Goal: Find specific page/section: Find specific page/section

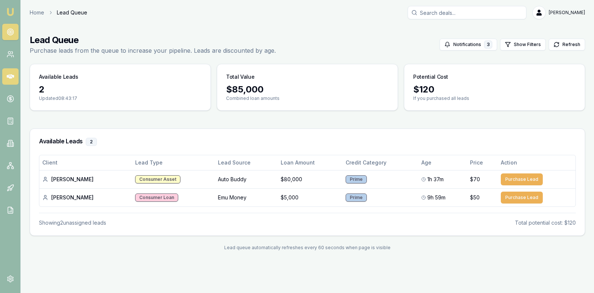
click at [12, 77] on icon at bounding box center [10, 76] width 7 height 7
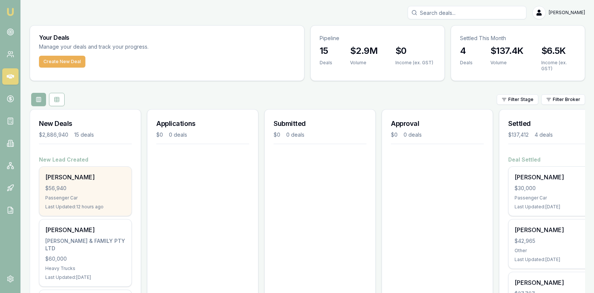
click at [82, 189] on div "$56,940" at bounding box center [85, 188] width 80 height 7
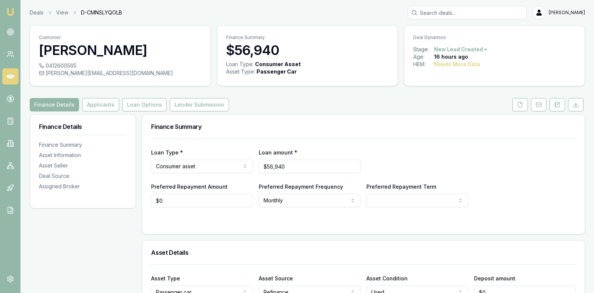
click at [377, 115] on div "Finance Summary" at bounding box center [363, 127] width 443 height 24
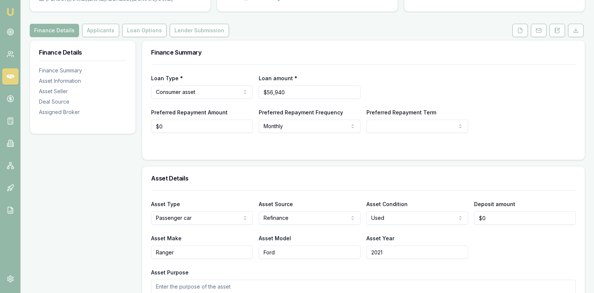
scroll to position [93, 0]
